Goal: Transaction & Acquisition: Purchase product/service

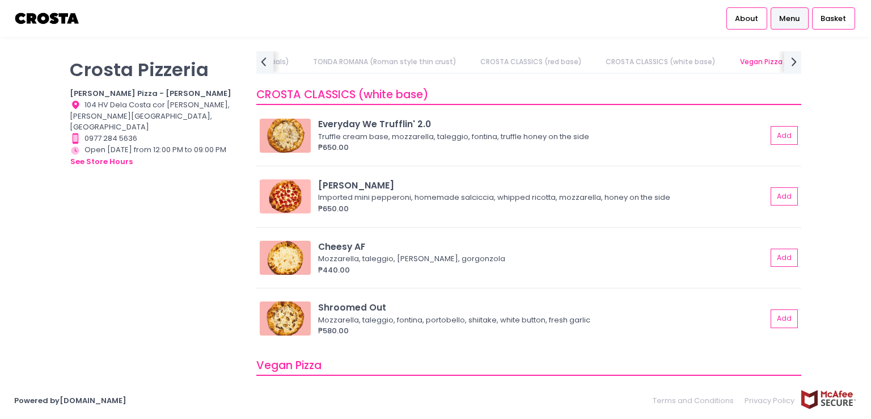
scroll to position [652, 0]
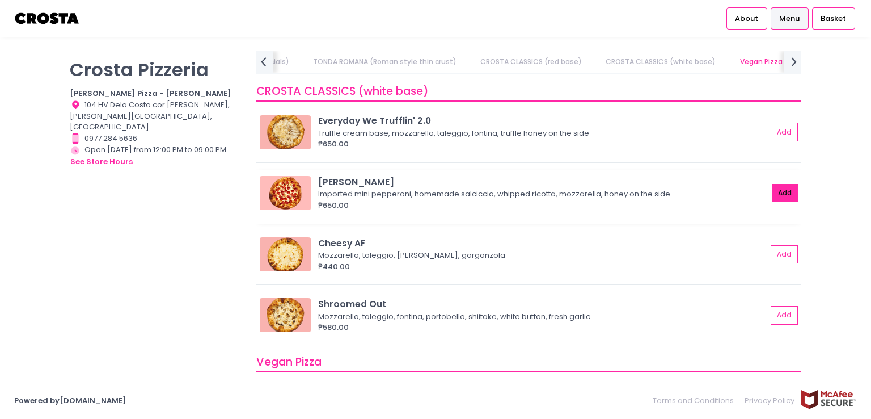
click at [772, 188] on button "Add" at bounding box center [785, 193] width 26 height 19
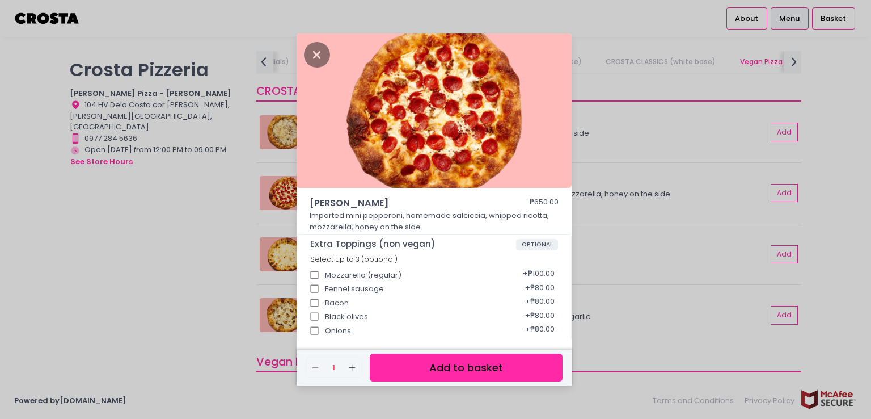
click at [599, 340] on div "Roni Salciccia ₱650.00 Imported mini pepperoni, homemade salciccia, whipped ric…" at bounding box center [435, 209] width 871 height 419
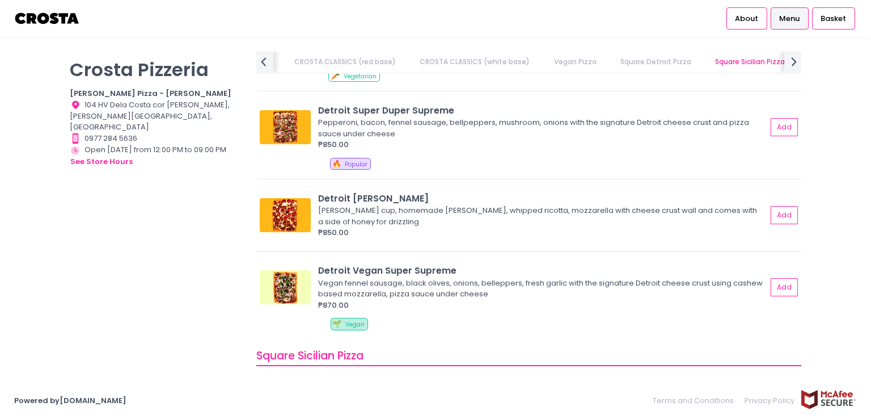
scroll to position [1286, 0]
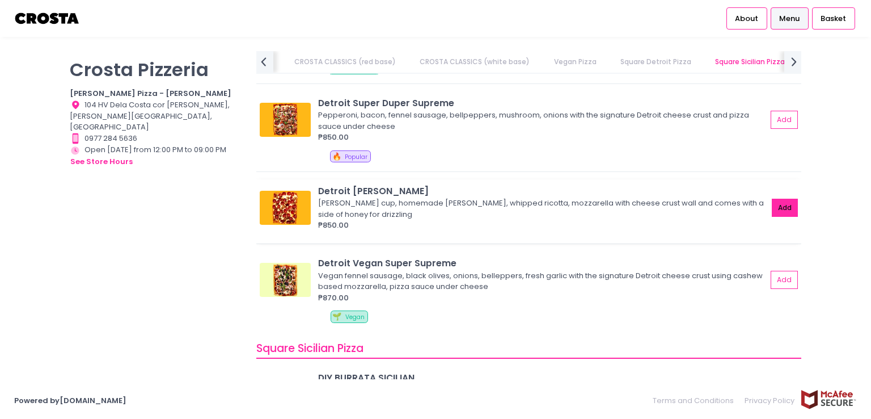
click at [783, 207] on button "Add" at bounding box center [785, 208] width 26 height 19
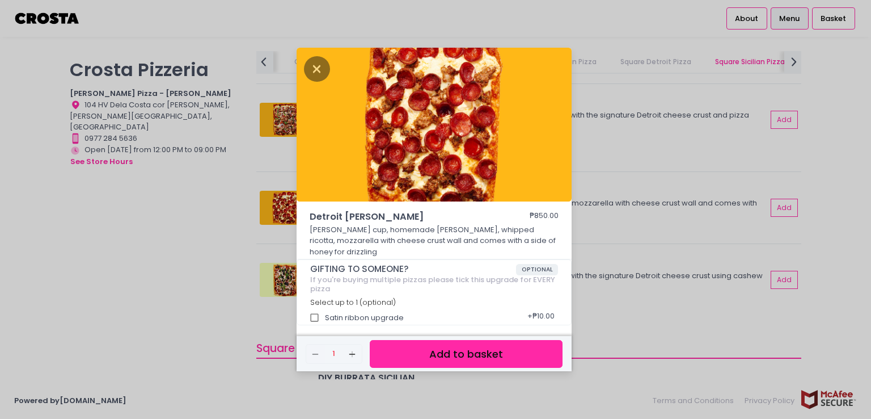
click at [823, 234] on div "Detroit Roni Salciccia ₱850.00 Roni cup, homemade salciccia, whipped ricotta, m…" at bounding box center [435, 209] width 871 height 419
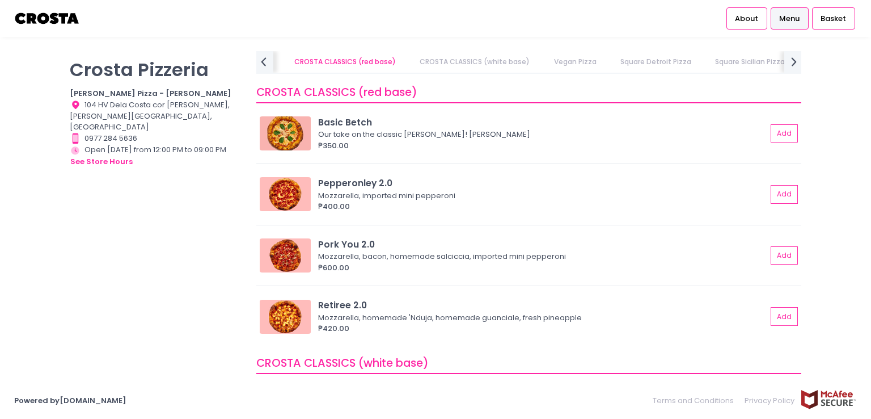
scroll to position [379, 0]
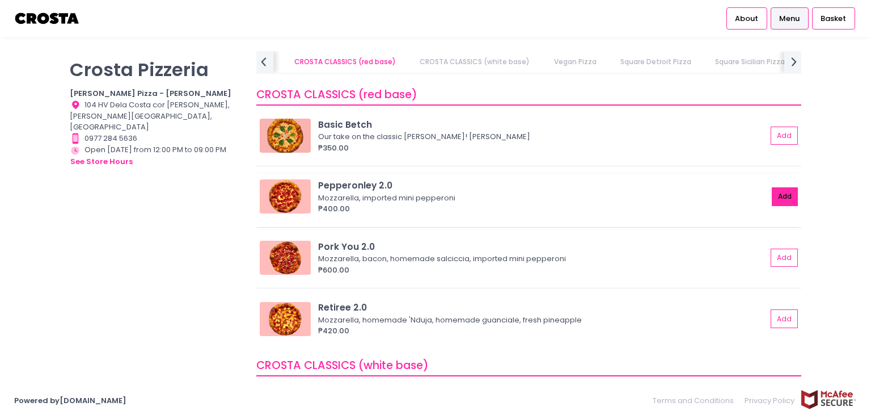
click at [780, 197] on button "Add" at bounding box center [785, 196] width 26 height 19
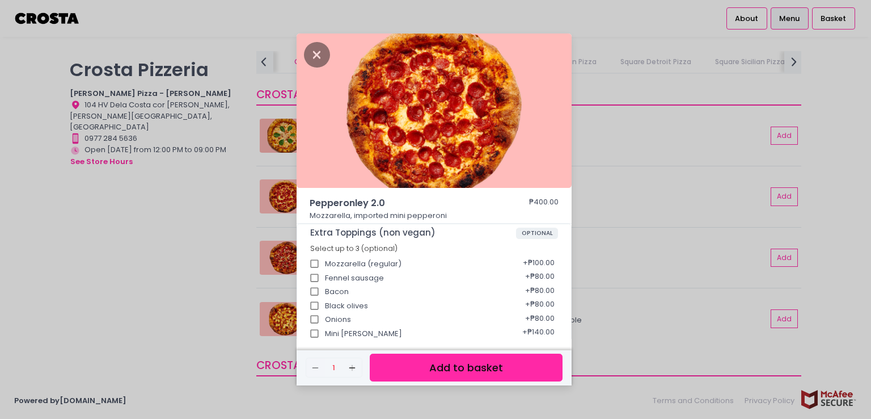
click at [824, 61] on div "Pepperonley 2.0 ₱400.00 Mozzarella, imported mini pepperoni Extra Toppings (non…" at bounding box center [435, 209] width 871 height 419
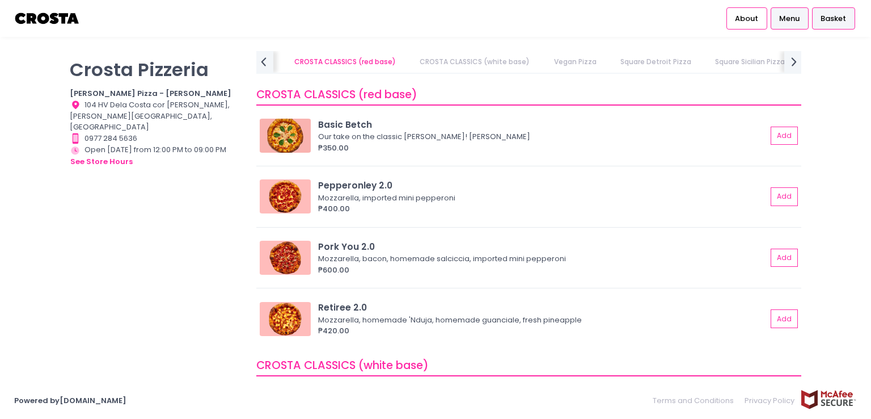
click at [826, 23] on span "Basket" at bounding box center [834, 18] width 26 height 11
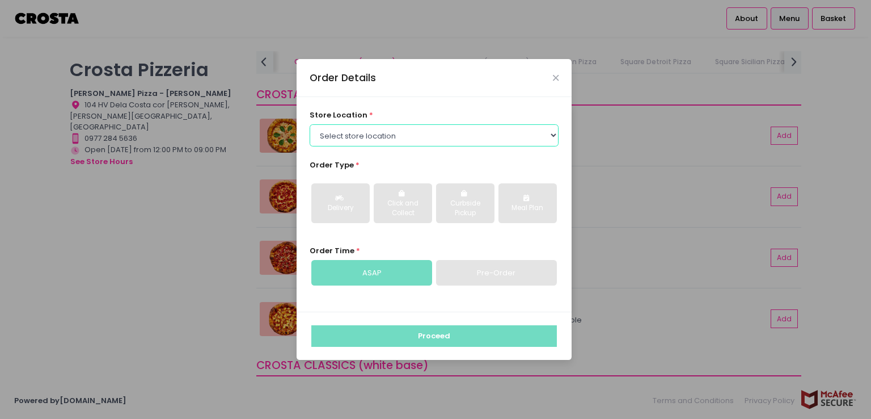
click at [399, 139] on select "Select store location Crosta Pizza - Salcedo Crosta Pizza - San Juan" at bounding box center [435, 135] width 250 height 22
select select "5fabb2e53664a8677beaeb89"
click at [310, 124] on select "Select store location Crosta Pizza - Salcedo Crosta Pizza - San Juan" at bounding box center [435, 135] width 250 height 22
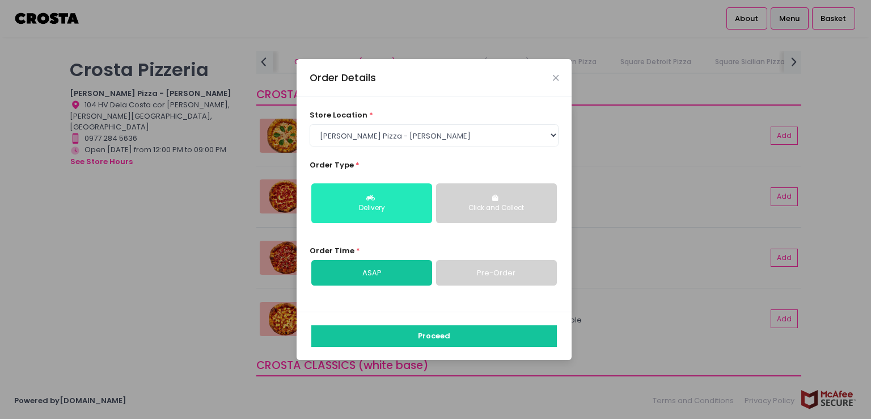
click at [383, 210] on div "Delivery" at bounding box center [371, 208] width 105 height 10
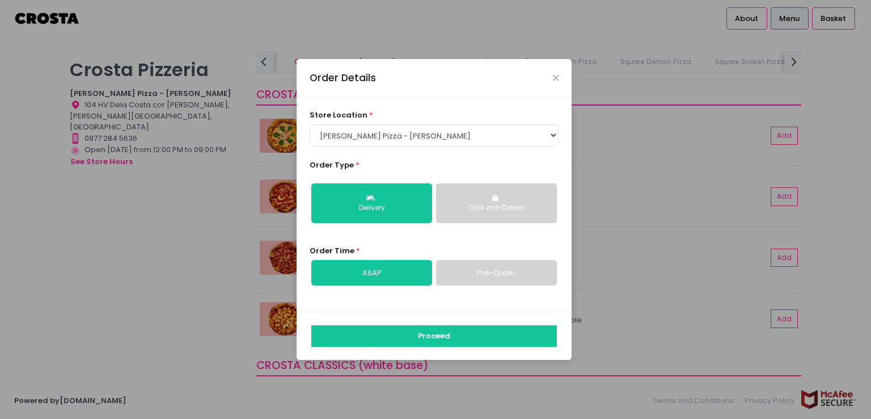
click at [495, 273] on link "Pre-Order" at bounding box center [496, 273] width 121 height 26
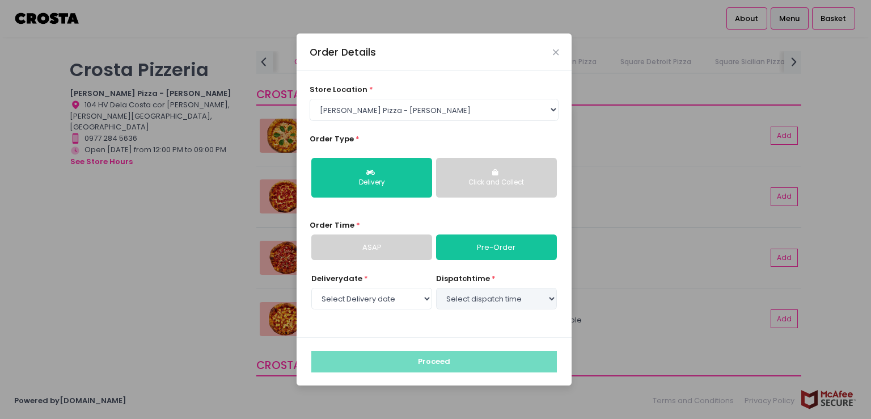
select select "2025-09-09"
click at [470, 302] on select "Select dispatch time 04:30 PM - 05:00 PM 05:00 PM - 05:30 PM 05:30 PM - 06:00 P…" at bounding box center [496, 299] width 121 height 22
select select "18:30"
click at [436, 288] on select "Select dispatch time 04:30 PM - 05:00 PM 05:00 PM - 05:30 PM 05:30 PM - 06:00 P…" at bounding box center [496, 299] width 121 height 22
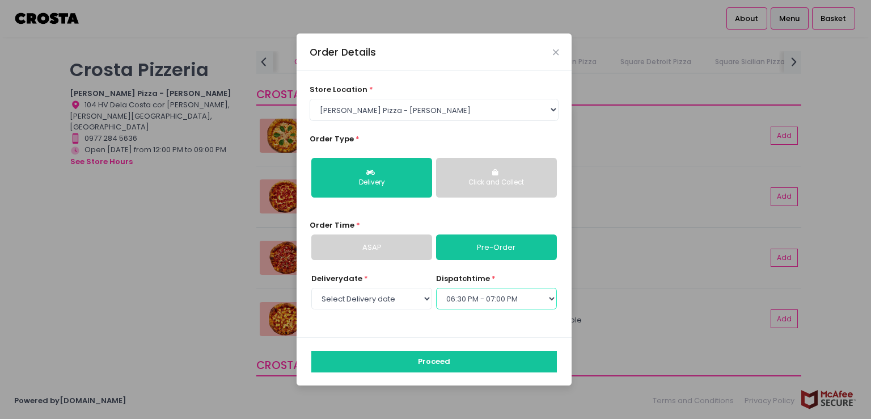
click at [460, 302] on select "Select dispatch time 04:30 PM - 05:00 PM 05:00 PM - 05:30 PM 05:30 PM - 06:00 P…" at bounding box center [496, 299] width 121 height 22
click at [436, 288] on select "Select dispatch time 04:30 PM - 05:00 PM 05:00 PM - 05:30 PM 05:30 PM - 06:00 P…" at bounding box center [496, 299] width 121 height 22
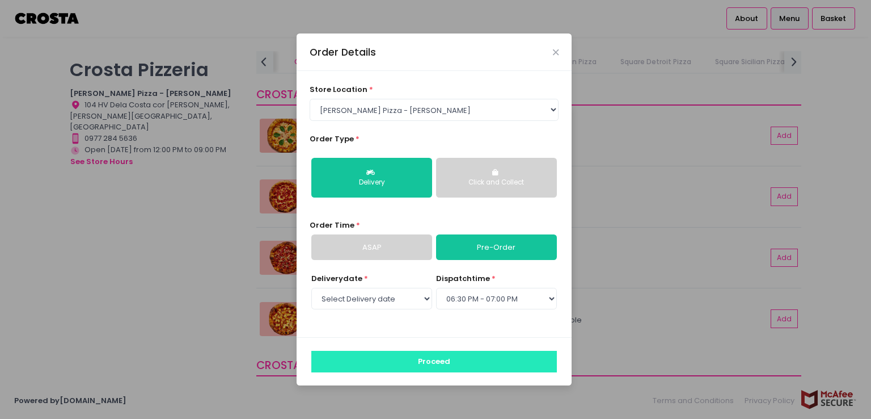
click at [415, 362] on button "Proceed" at bounding box center [434, 362] width 246 height 22
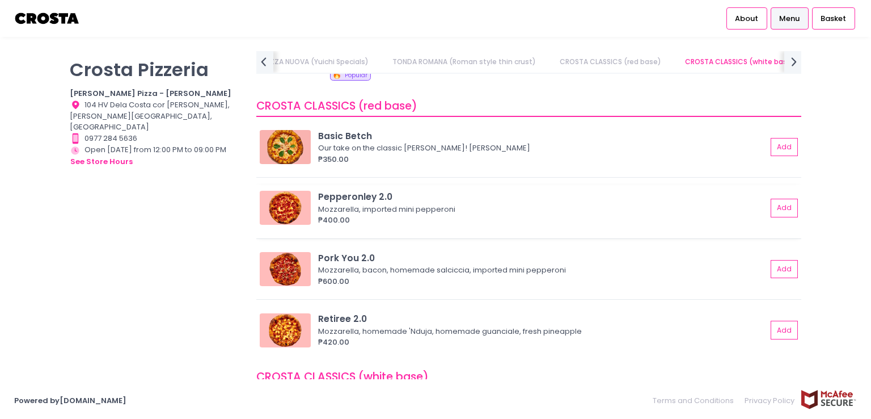
scroll to position [378, 0]
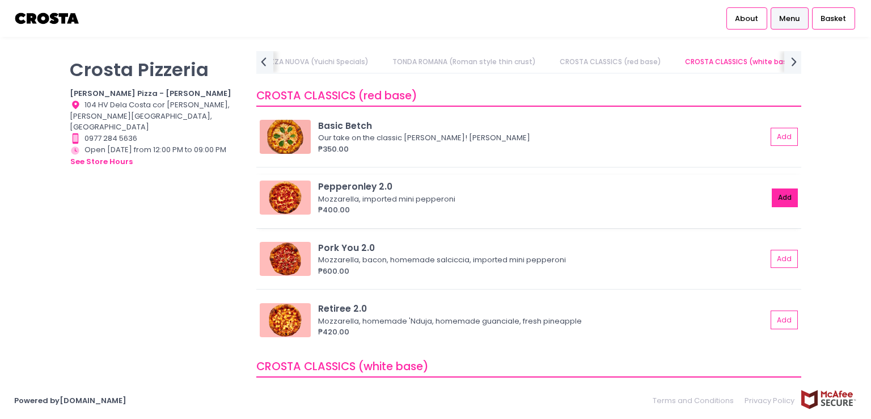
click at [772, 196] on button "Add" at bounding box center [785, 197] width 26 height 19
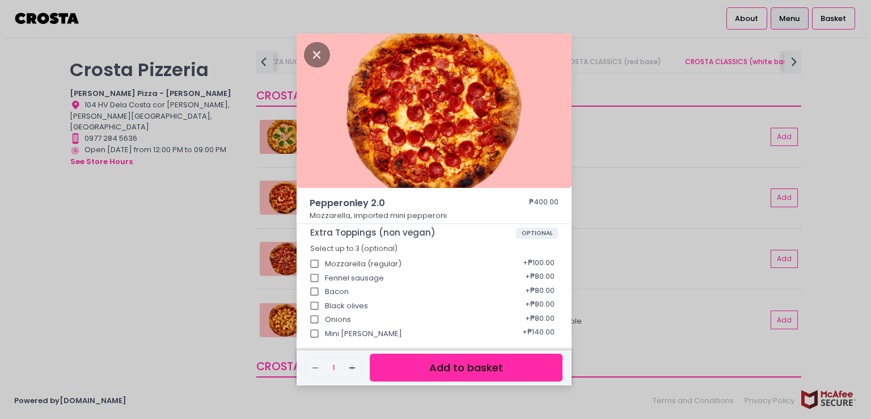
click at [500, 375] on button "Add to basket" at bounding box center [466, 367] width 193 height 28
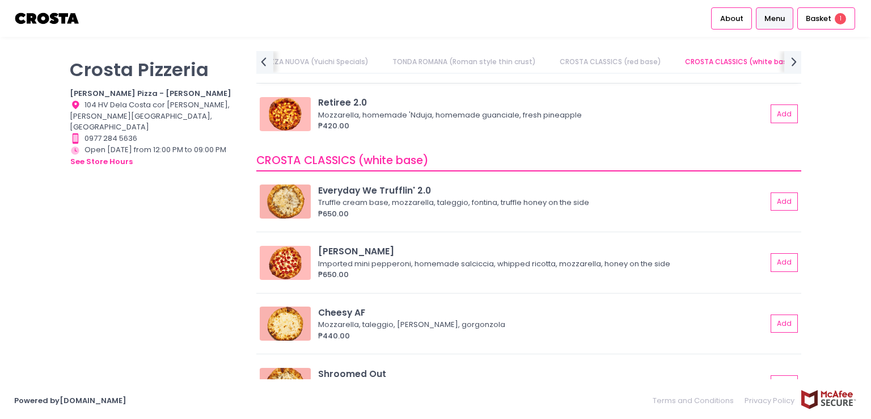
scroll to position [596, 0]
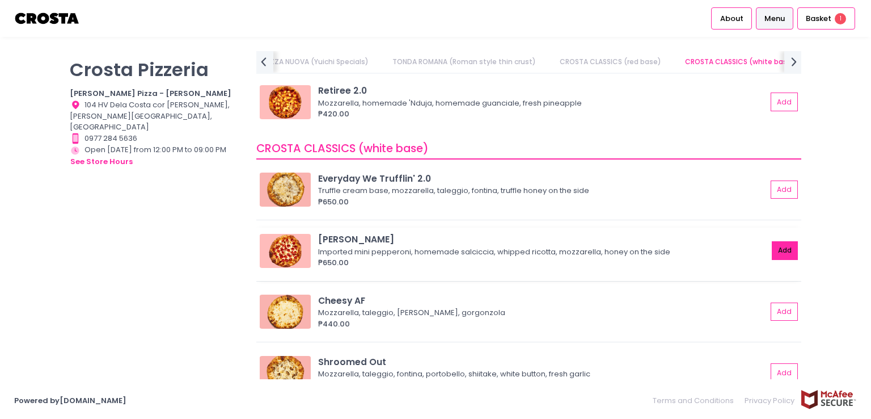
click at [772, 247] on button "Add" at bounding box center [785, 250] width 26 height 19
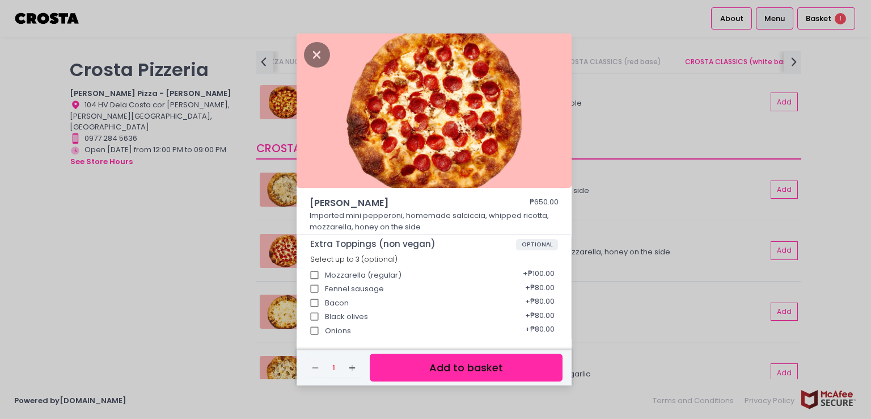
click at [675, 272] on div "Roni Salciccia ₱650.00 Imported mini pepperoni, homemade salciccia, whipped ric…" at bounding box center [435, 209] width 871 height 419
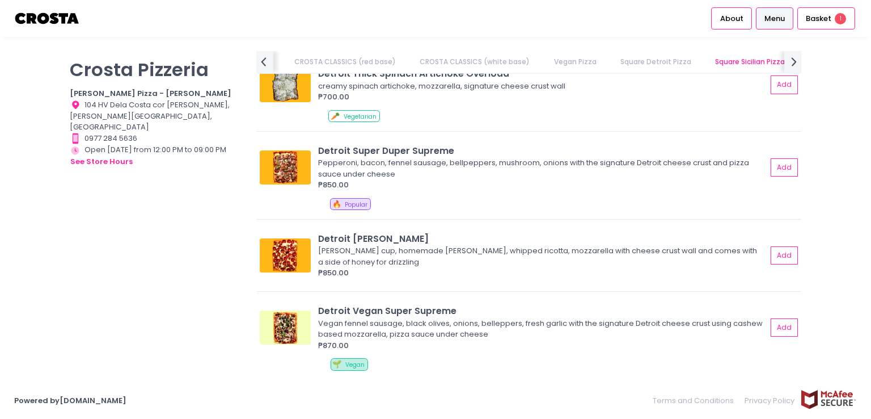
scroll to position [1248, 0]
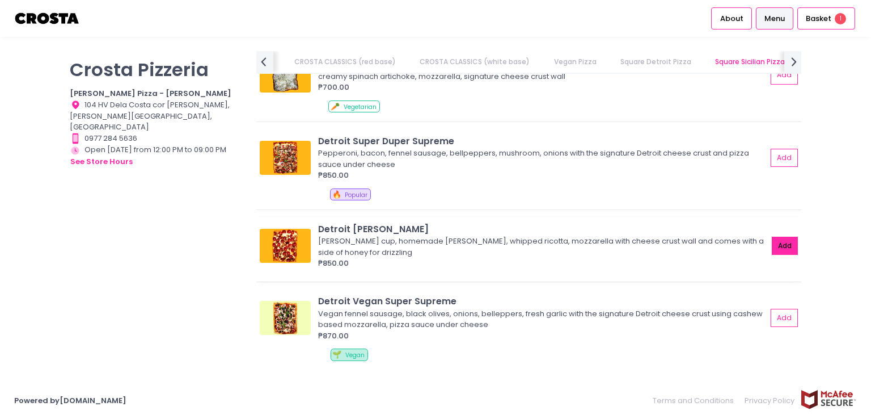
click at [782, 247] on button "Add" at bounding box center [785, 246] width 26 height 19
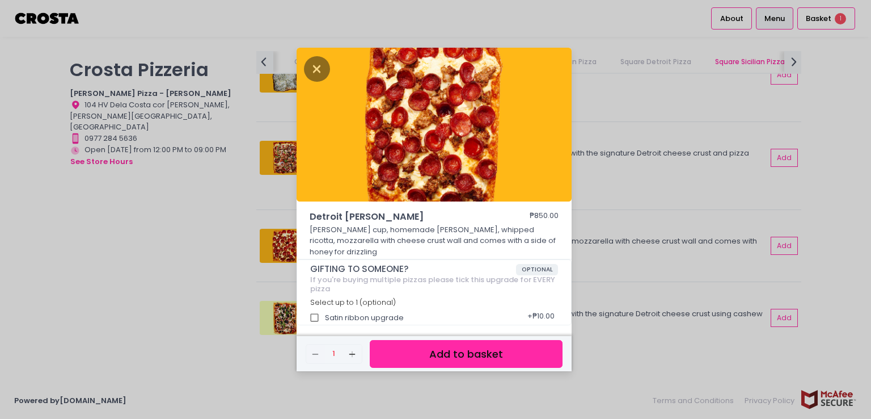
click at [465, 340] on button "Add to basket" at bounding box center [466, 354] width 193 height 28
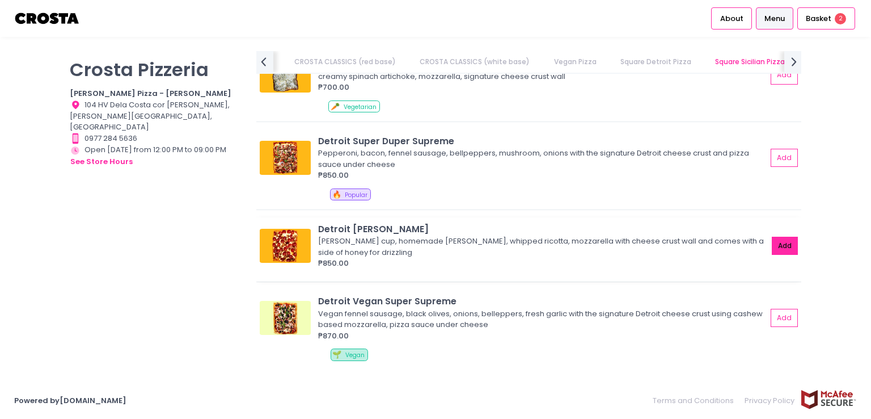
click at [772, 239] on button "Add" at bounding box center [785, 246] width 26 height 19
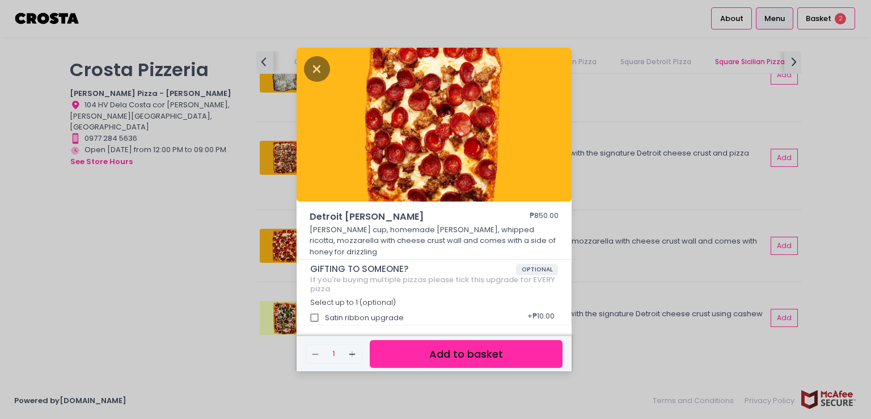
click at [478, 336] on div "Remove Created with Sketch. 1 Add Created with Sketch. Add to basket" at bounding box center [434, 353] width 275 height 35
click at [476, 341] on button "Add to basket" at bounding box center [466, 354] width 193 height 28
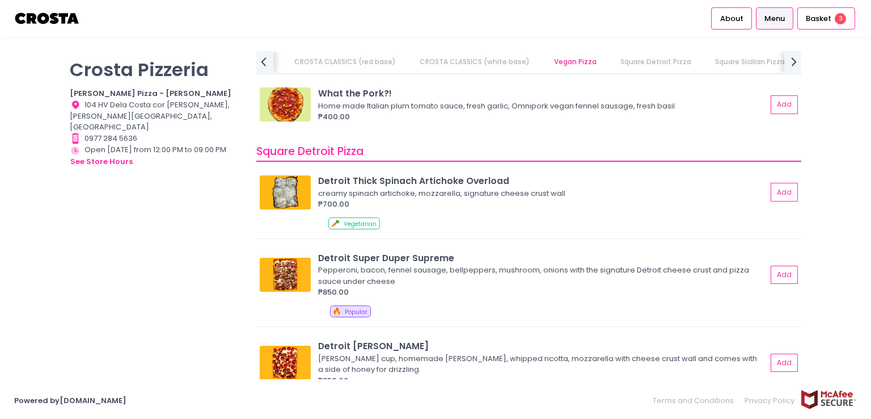
scroll to position [1116, 0]
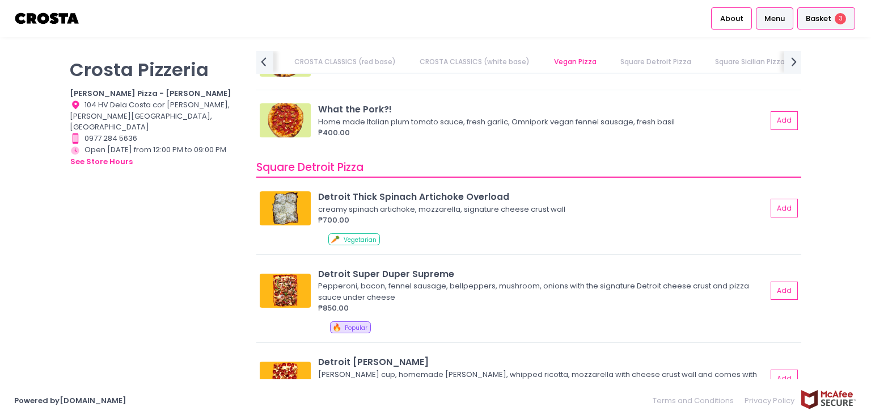
click at [813, 16] on span "Basket" at bounding box center [819, 18] width 26 height 11
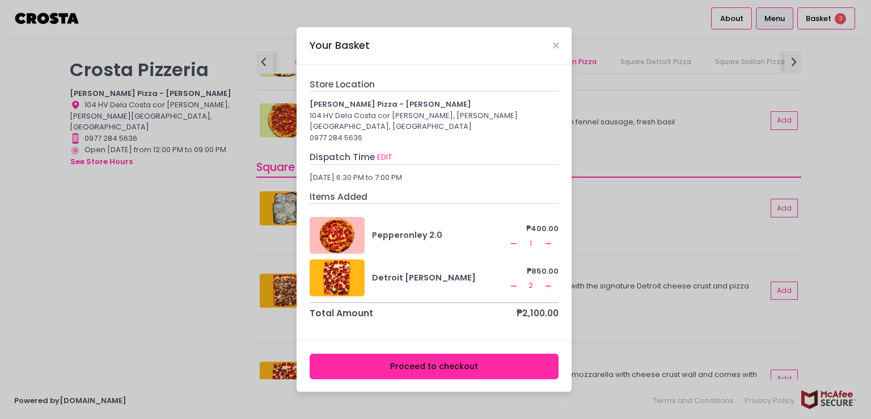
click at [510, 281] on icon "Remove Created with Sketch." at bounding box center [513, 285] width 9 height 9
click at [842, 271] on div "Your Basket Store Location Crosta Pizza - Salcedo 104 HV Dela Costa cor LP Levi…" at bounding box center [435, 209] width 871 height 419
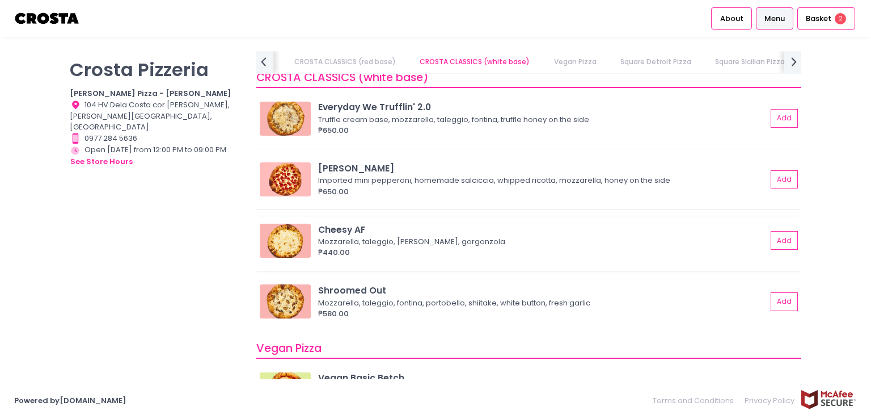
scroll to position [662, 0]
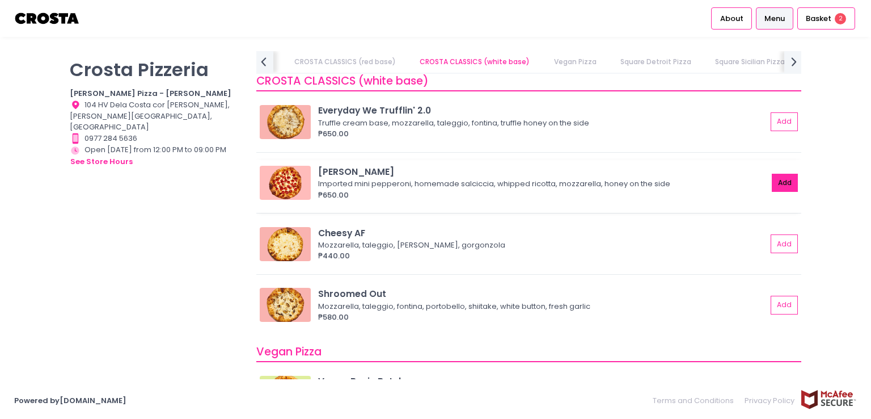
click at [772, 184] on button "Add" at bounding box center [785, 183] width 26 height 19
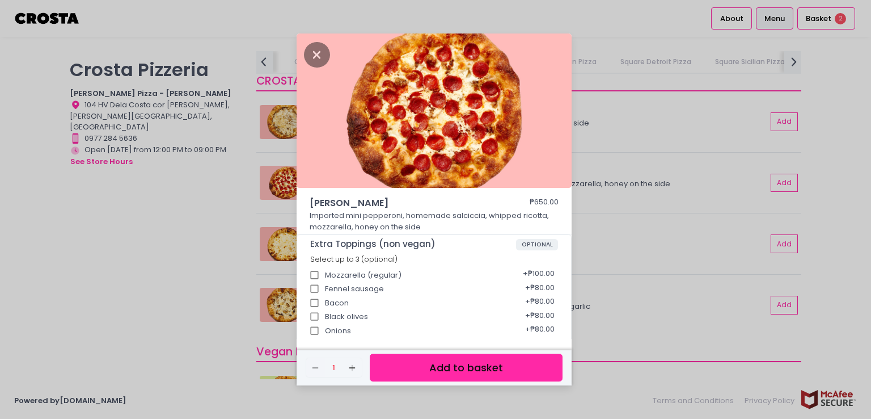
click at [523, 364] on button "Add to basket" at bounding box center [466, 367] width 193 height 28
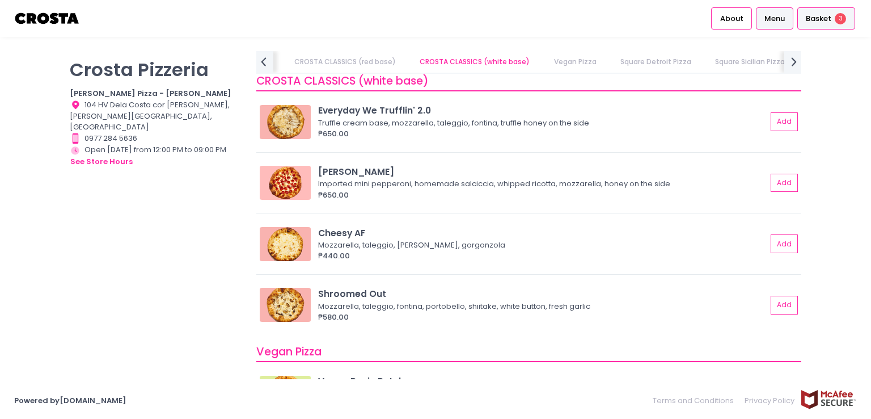
click at [829, 11] on div "Basket 3" at bounding box center [826, 18] width 58 height 22
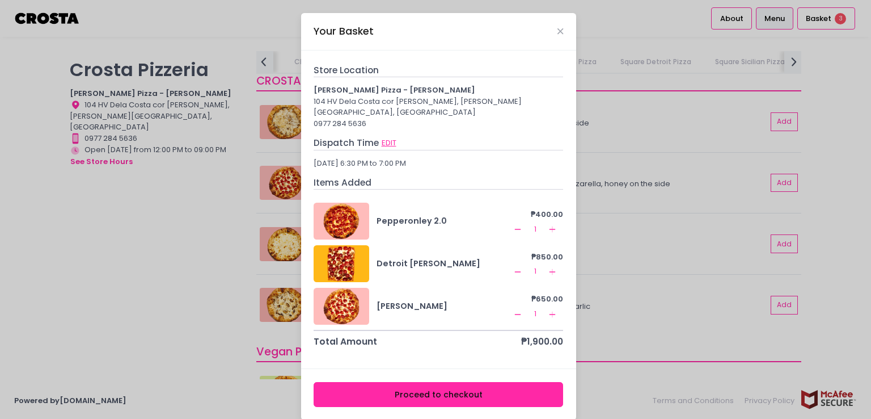
click at [386, 137] on button "EDIT" at bounding box center [389, 143] width 16 height 12
select select "5fabb2e53664a8677beaeb89"
select select "2025-09-09"
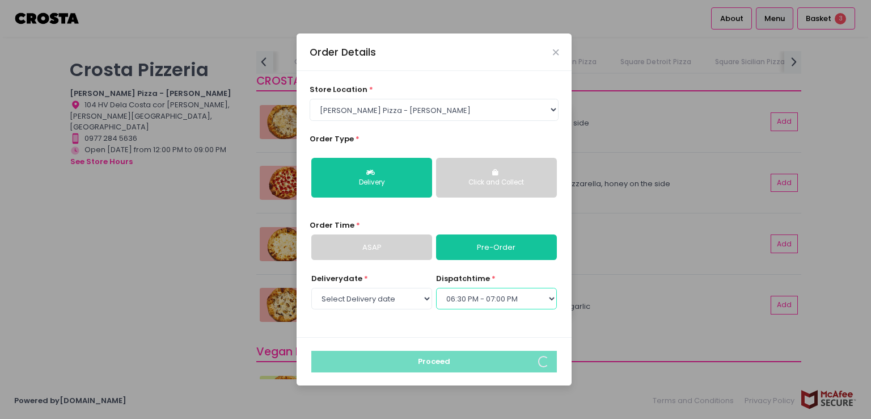
click at [497, 294] on select "Select dispatch time 04:30 PM - 05:00 PM 05:00 PM - 05:30 PM 05:30 PM - 06:00 P…" at bounding box center [496, 299] width 121 height 22
click at [436, 288] on select "Select dispatch time 04:30 PM - 05:00 PM 05:00 PM - 05:30 PM 05:30 PM - 06:00 P…" at bounding box center [496, 299] width 121 height 22
click at [497, 296] on select "Select dispatch time 04:30 PM - 05:00 PM 05:00 PM - 05:30 PM 05:30 PM - 06:00 P…" at bounding box center [496, 299] width 121 height 22
click at [436, 288] on select "Select dispatch time 04:30 PM - 05:00 PM 05:00 PM - 05:30 PM 05:30 PM - 06:00 P…" at bounding box center [496, 299] width 121 height 22
click at [478, 296] on select "Select dispatch time 04:30 PM - 05:00 PM 05:00 PM - 05:30 PM 05:30 PM - 06:00 P…" at bounding box center [496, 299] width 121 height 22
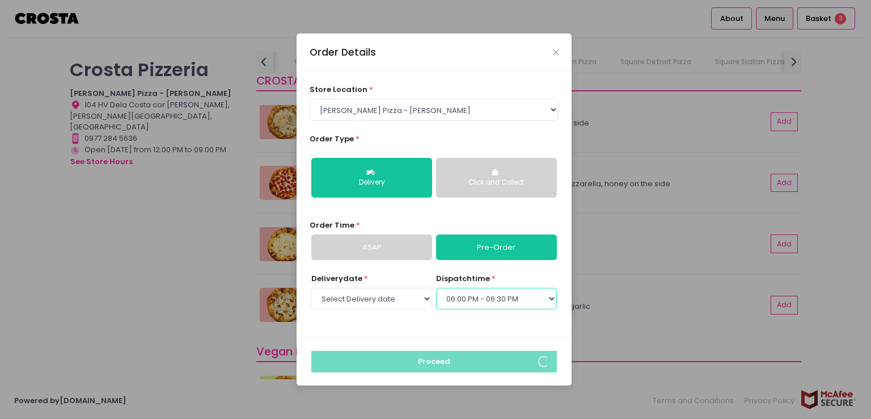
select select "18:30"
click at [436, 288] on select "Select dispatch time 04:30 PM - 05:00 PM 05:00 PM - 05:30 PM 05:30 PM - 06:00 P…" at bounding box center [496, 299] width 121 height 22
click at [508, 247] on link "Pre-Order" at bounding box center [496, 247] width 121 height 26
click at [500, 298] on select "Select dispatch time 04:30 PM - 05:00 PM 05:00 PM - 05:30 PM 05:30 PM - 06:00 P…" at bounding box center [496, 299] width 121 height 22
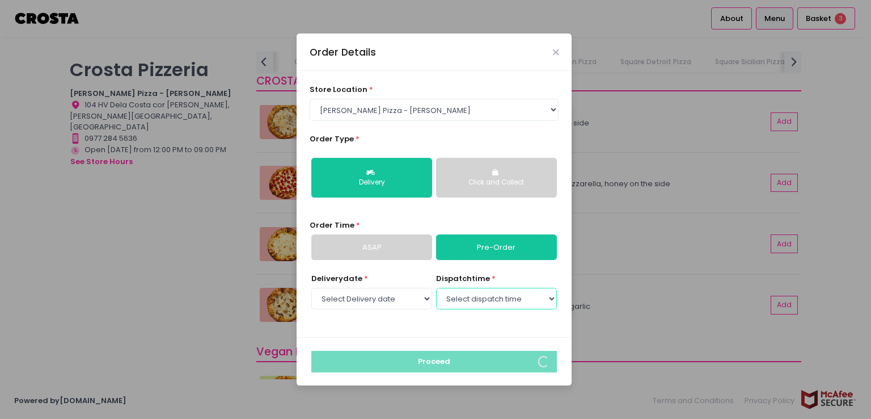
select select "18:30"
click at [436, 288] on select "Select dispatch time 04:30 PM - 05:00 PM 05:00 PM - 05:30 PM 05:30 PM - 06:00 P…" at bounding box center [496, 299] width 121 height 22
click at [554, 52] on icon "Close" at bounding box center [556, 52] width 6 height 9
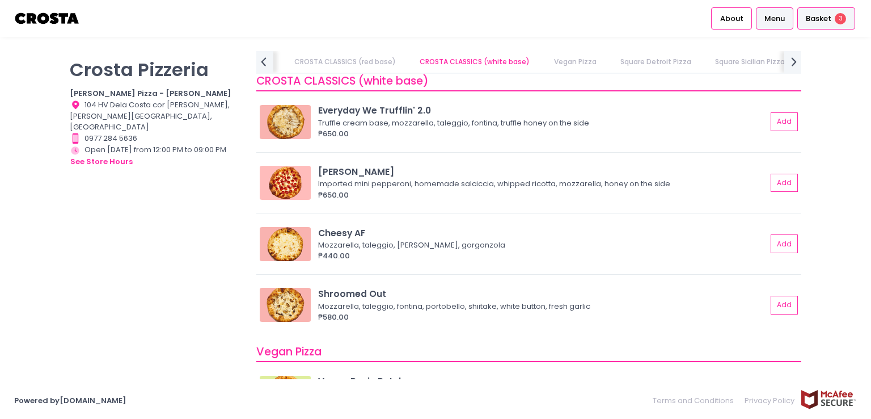
click at [818, 16] on span "Basket" at bounding box center [819, 18] width 26 height 11
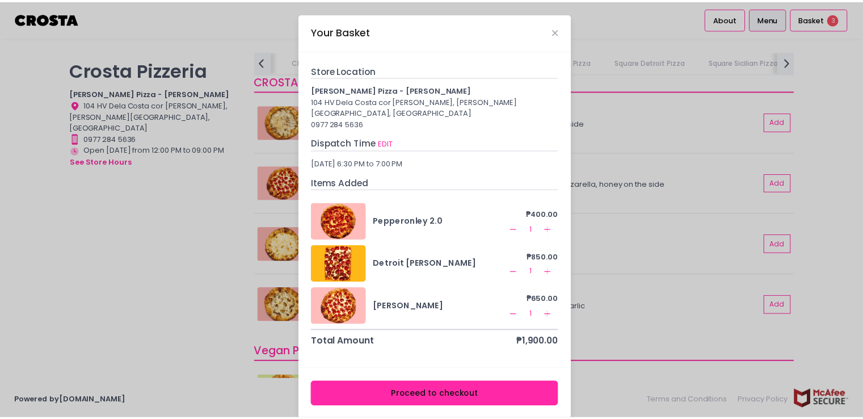
scroll to position [2, 0]
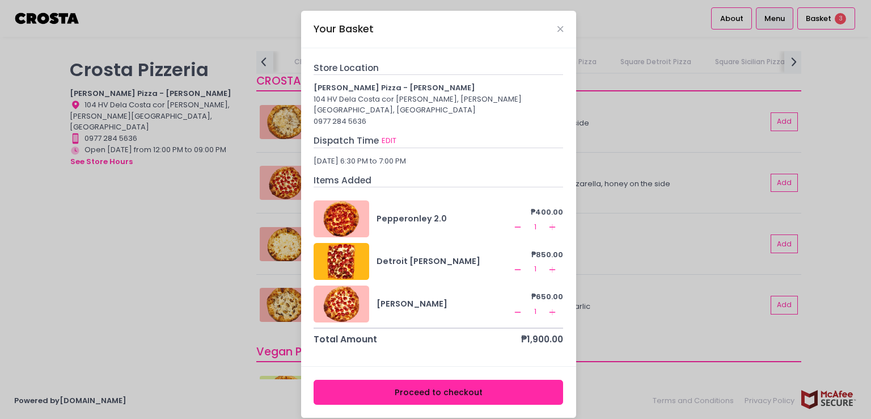
click at [453, 379] on button "Proceed to checkout" at bounding box center [439, 392] width 250 height 26
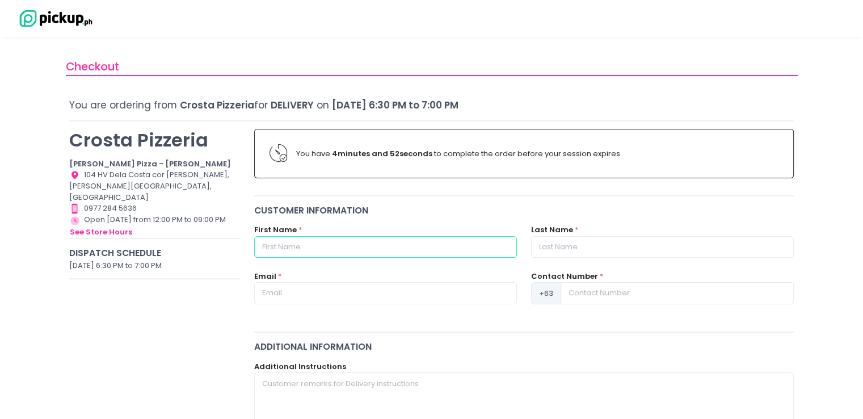
click at [434, 239] on input "text" at bounding box center [385, 247] width 263 height 22
type input "Moses"
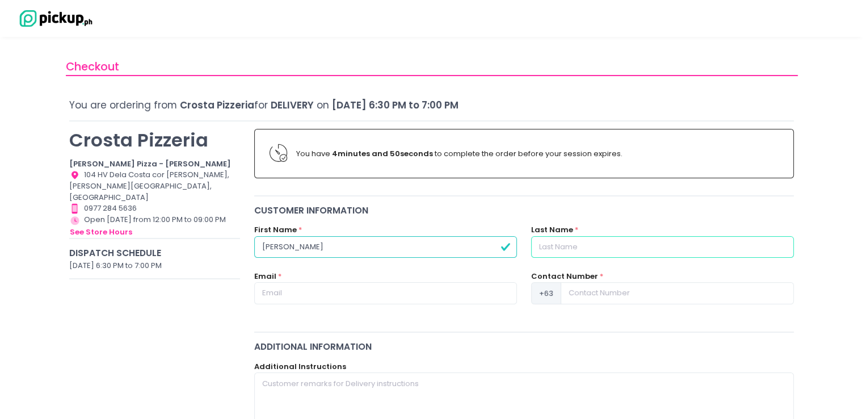
click at [552, 254] on input "text" at bounding box center [662, 247] width 263 height 22
click at [570, 247] on input "text" at bounding box center [662, 247] width 263 height 22
type input "Chiong"
click at [372, 297] on input "text" at bounding box center [385, 293] width 263 height 22
type input "mchiong@gmail.com"
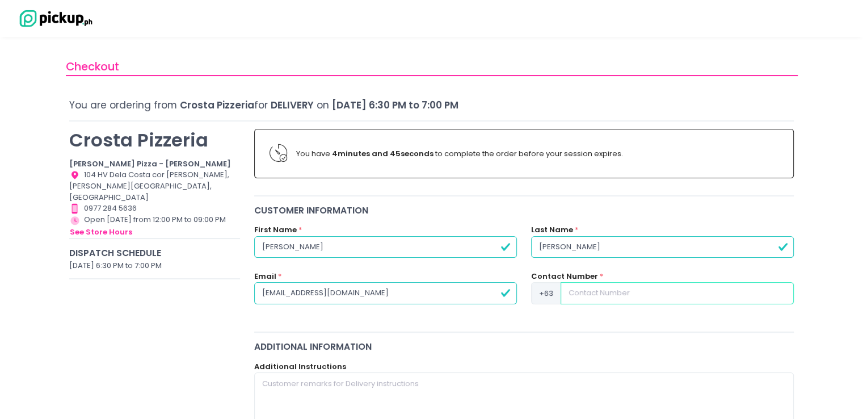
click at [597, 289] on input at bounding box center [676, 293] width 233 height 22
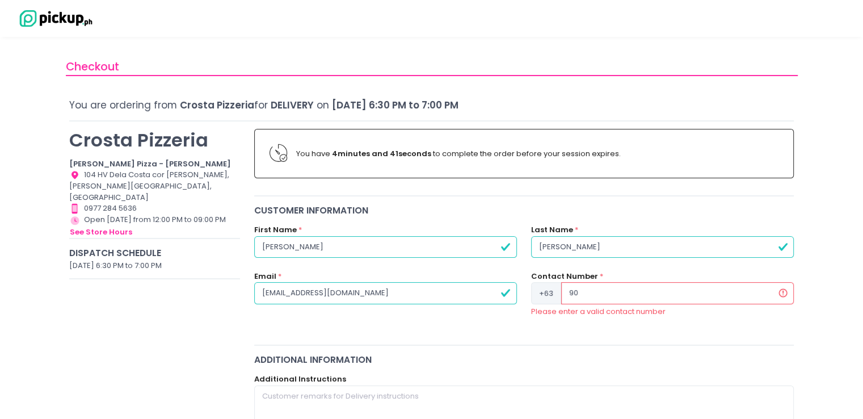
type input "9"
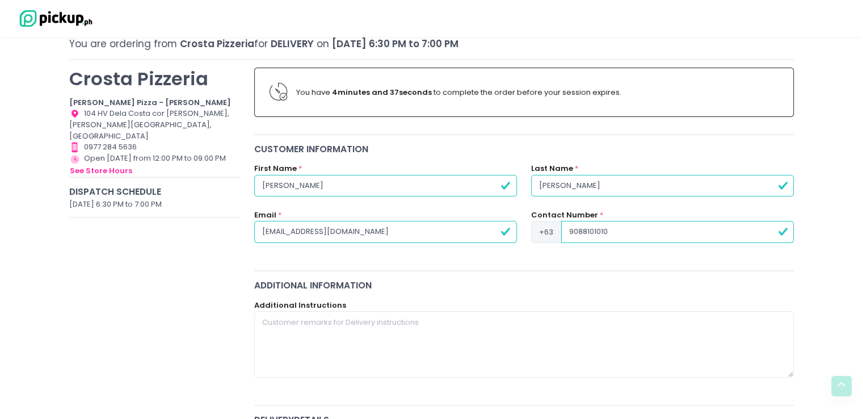
scroll to position [211, 0]
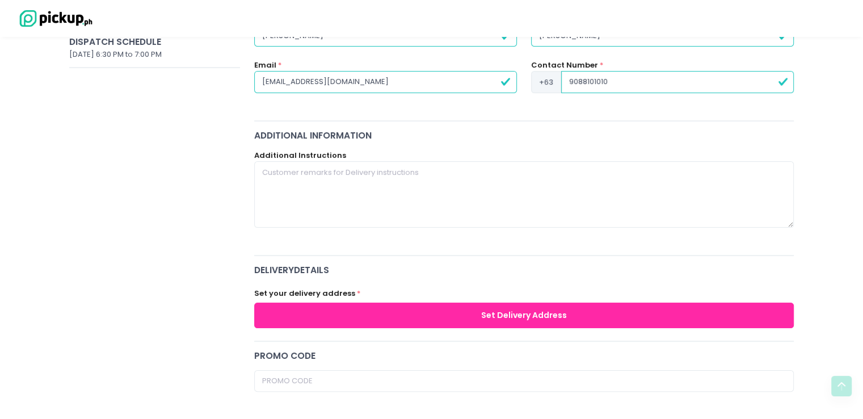
type input "9088101010"
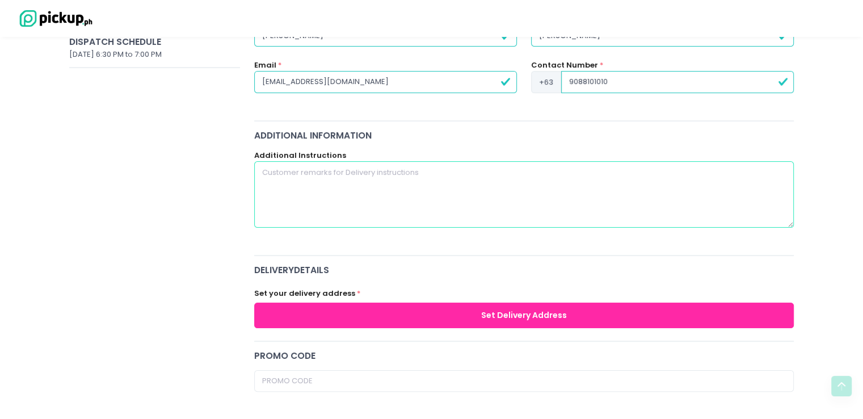
click at [413, 197] on textarea at bounding box center [524, 194] width 540 height 66
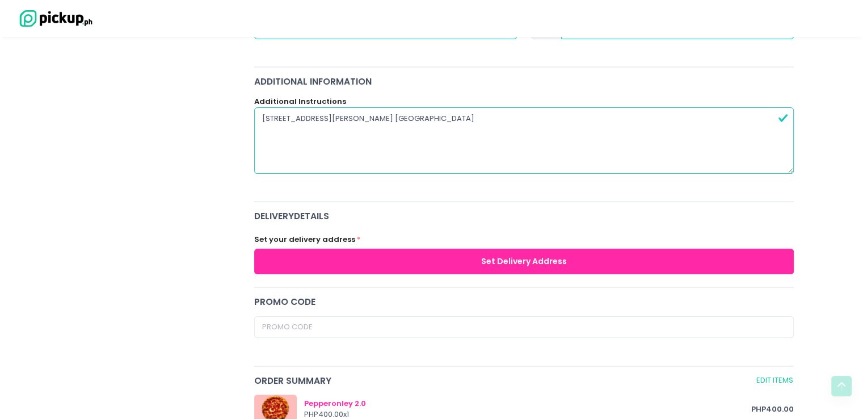
scroll to position [268, 0]
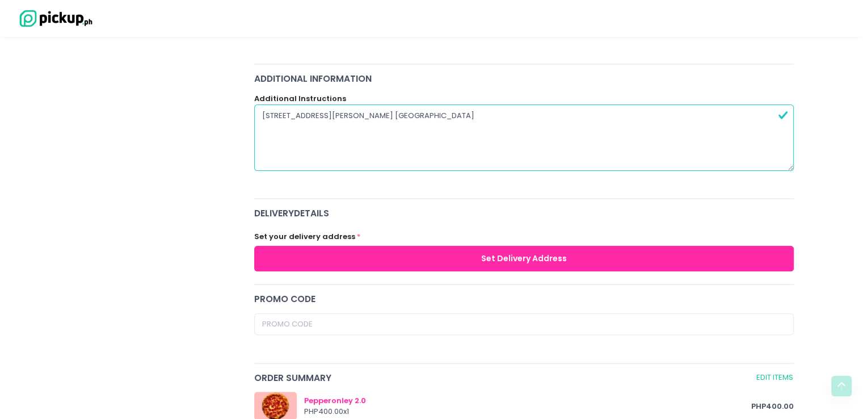
type textarea "Block 5 Lot 8 Chantilly St McKinley West Village Fort Bonifacio Taguig"
click at [333, 248] on button "Set Delivery Address" at bounding box center [524, 259] width 540 height 26
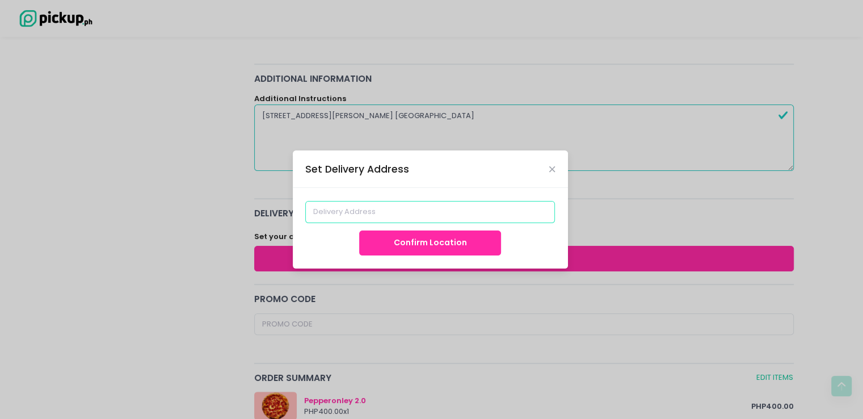
click at [345, 217] on input at bounding box center [430, 212] width 250 height 22
type input "Mckinley West Clubhouse, Taguig, Metro Manila, Philippines"
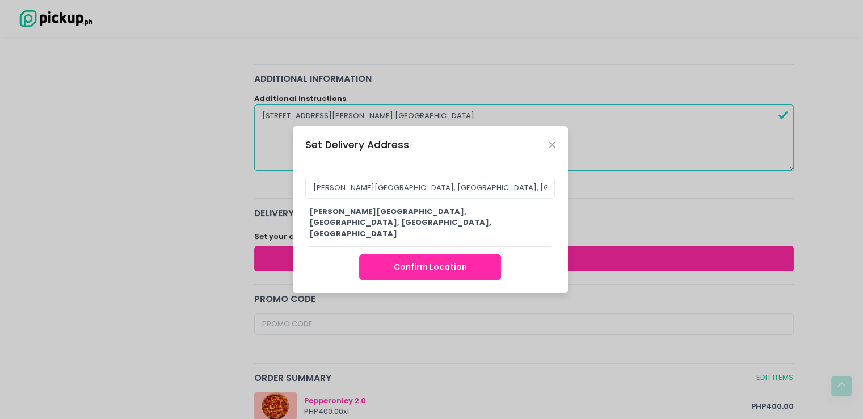
click at [397, 264] on button "Confirm Location" at bounding box center [430, 267] width 142 height 26
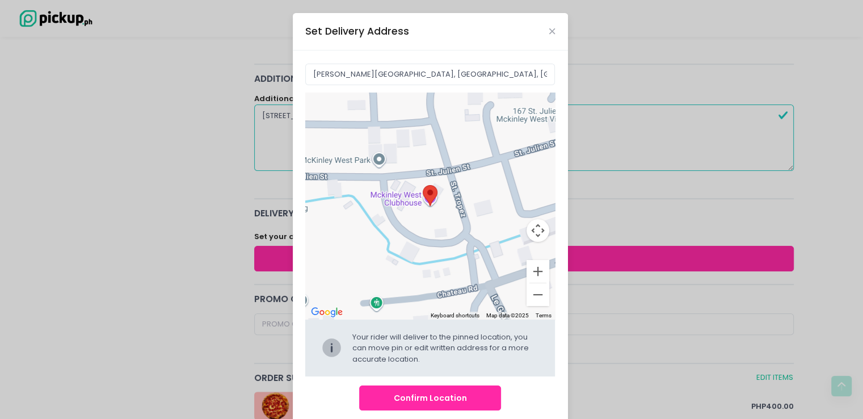
click at [413, 390] on button "Confirm Location" at bounding box center [430, 398] width 142 height 26
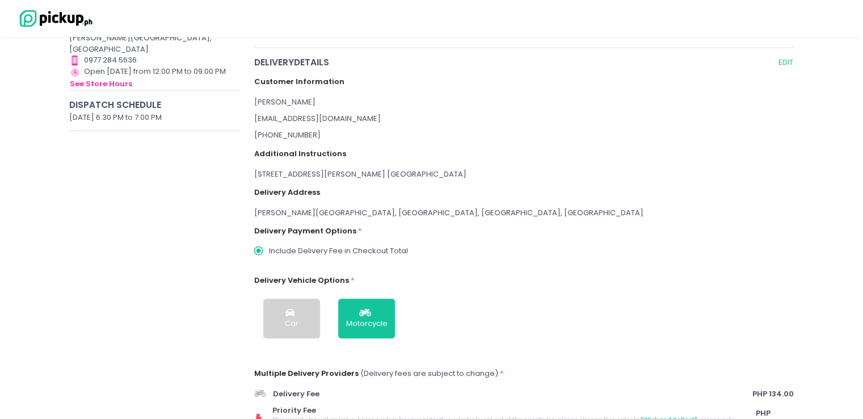
scroll to position [149, 0]
click at [370, 314] on icon "button" at bounding box center [366, 312] width 15 height 10
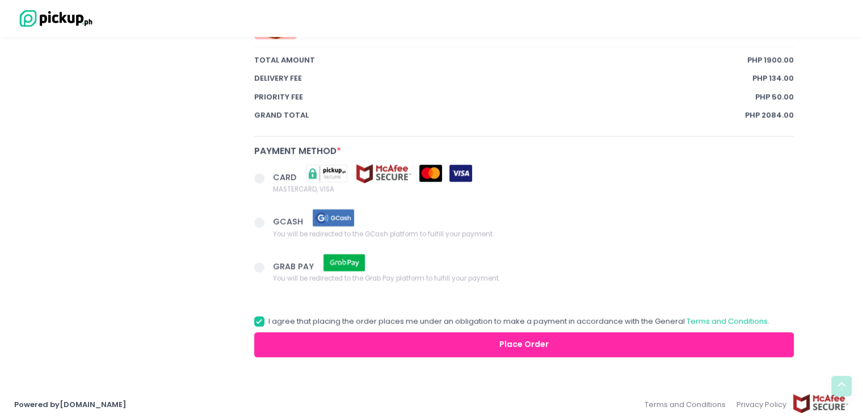
scroll to position [787, 0]
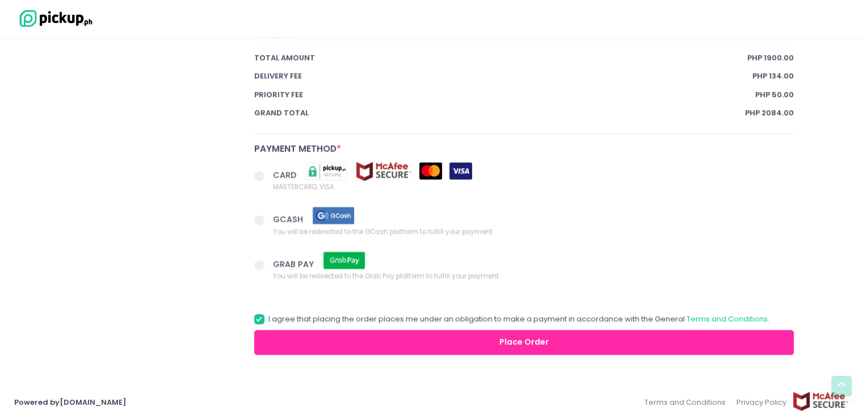
click at [253, 175] on div "CARD MASTERCARD, VISA" at bounding box center [524, 184] width 554 height 45
click at [258, 175] on span at bounding box center [259, 176] width 10 height 10
click at [268, 175] on input "CARD MASTERCARD, VISA" at bounding box center [271, 173] width 7 height 7
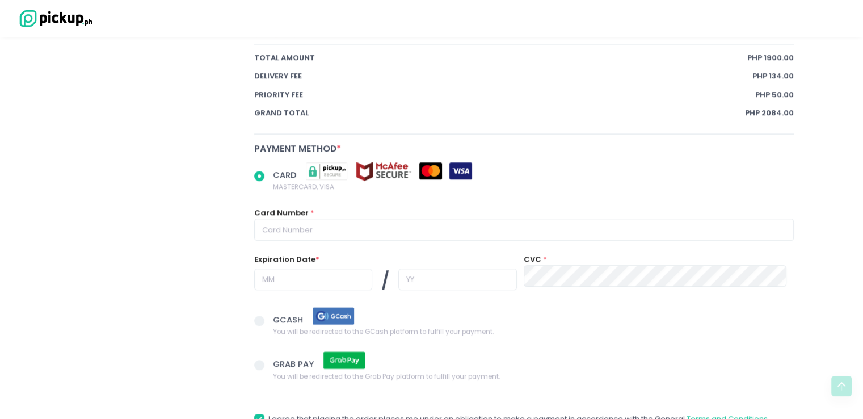
click at [395, 240] on div "CARD MASTERCARD, VISA Card Number * Expiration Date * / CVC *" at bounding box center [524, 234] width 554 height 145
click at [387, 230] on input "text" at bounding box center [524, 229] width 540 height 22
radio input "true"
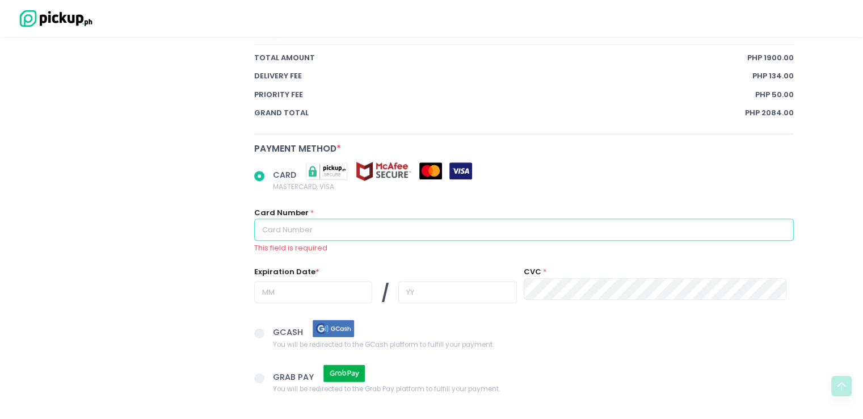
type input "4009936847178009"
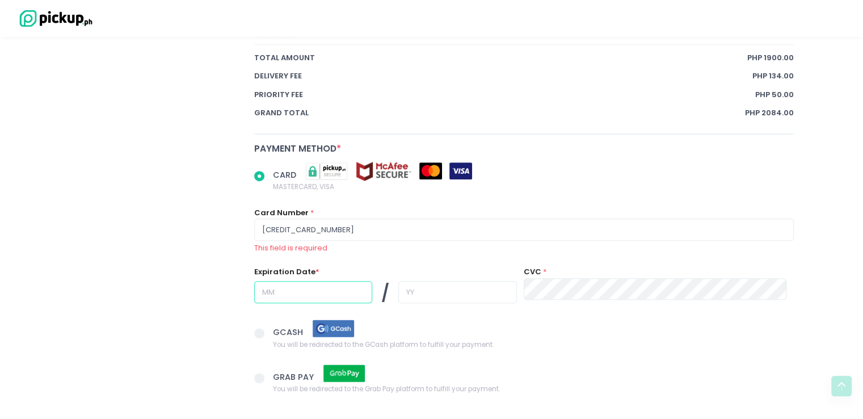
type input "08"
type input "26"
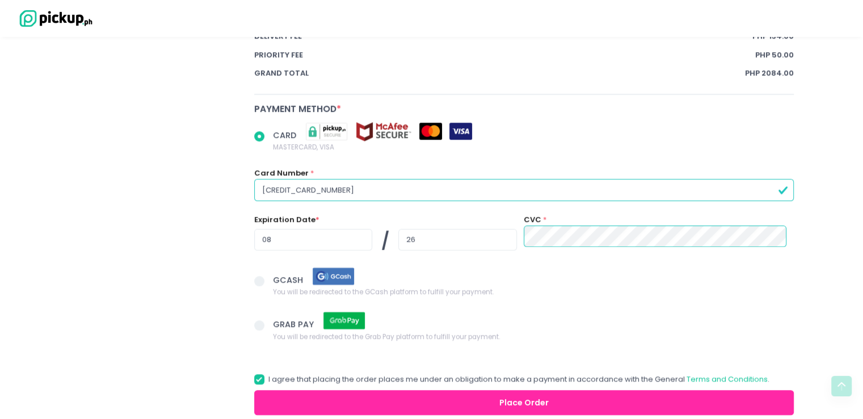
scroll to position [887, 0]
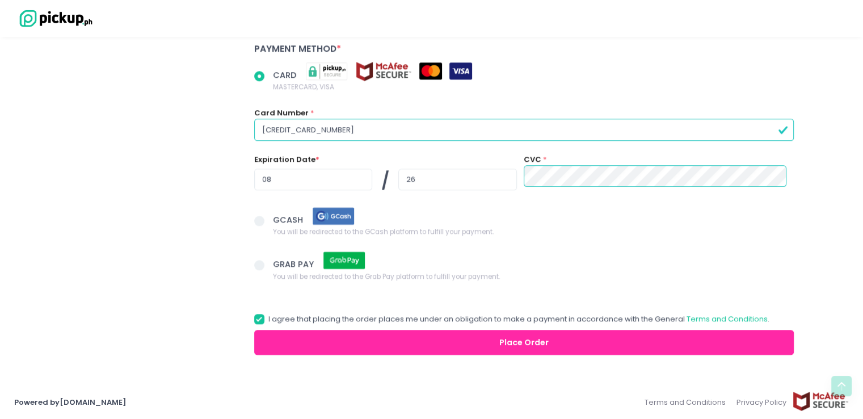
click at [526, 336] on button "Place Order" at bounding box center [524, 343] width 540 height 26
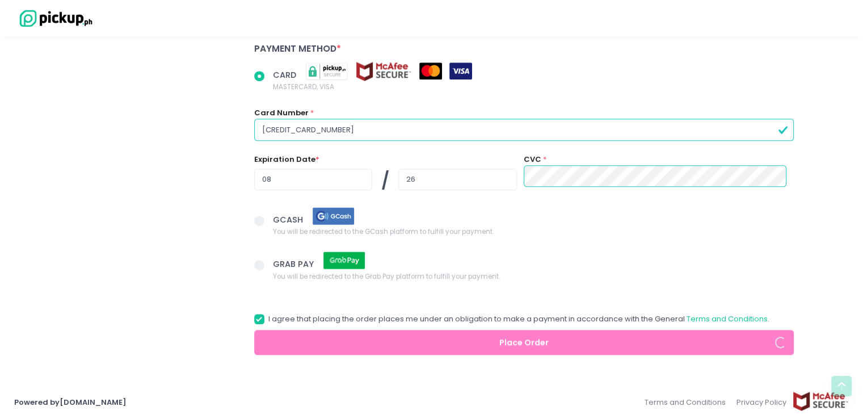
radio input "true"
